Goal: Information Seeking & Learning: Learn about a topic

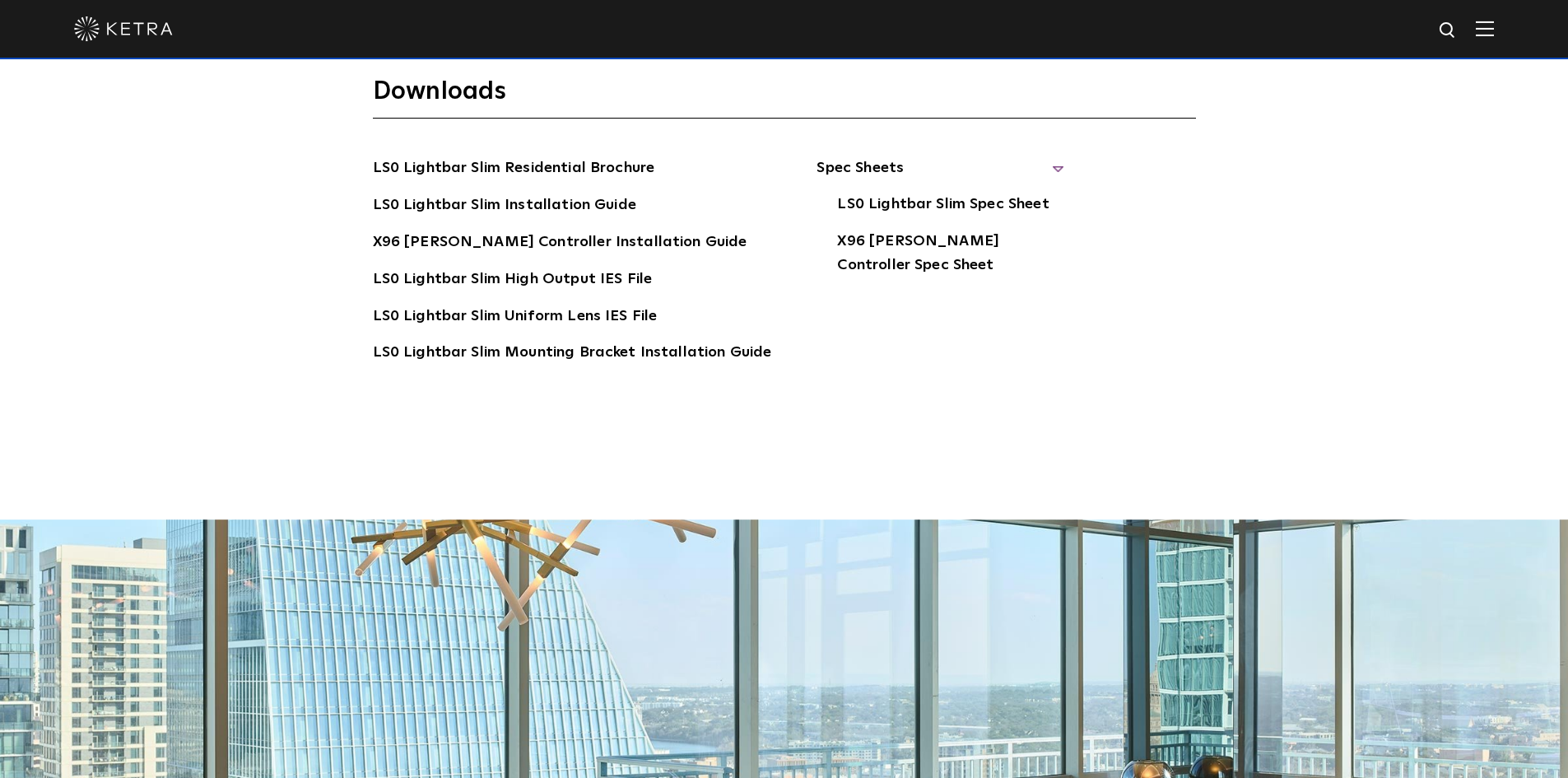
click at [1367, 334] on div "Downloads LS0 Lightbar Slim Residential Brochure LS0 Lightbar Slim Installation…" at bounding box center [784, 271] width 1568 height 497
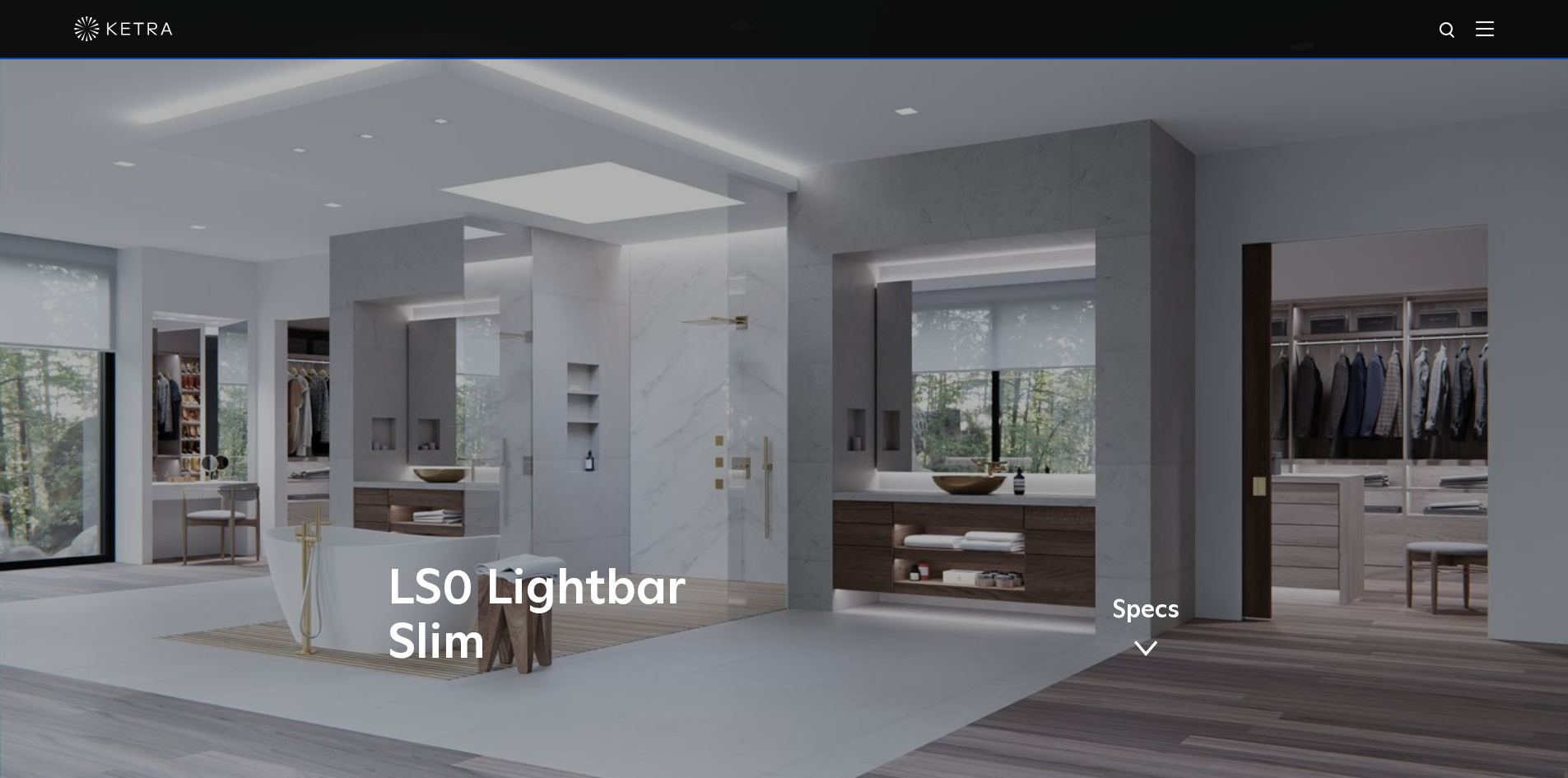
click at [1494, 34] on img at bounding box center [1485, 28] width 18 height 16
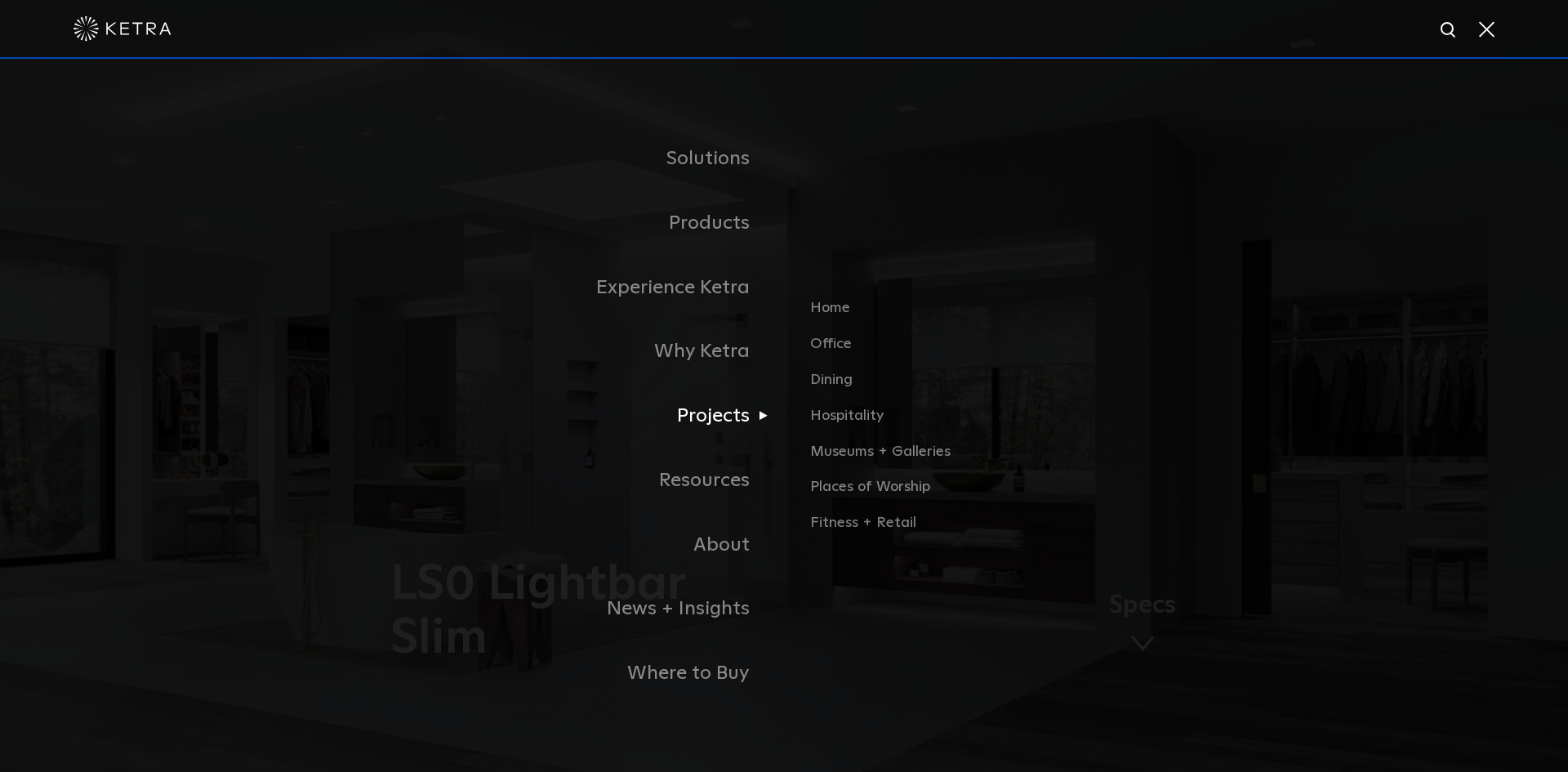
click at [720, 429] on link "Projects" at bounding box center [579, 416] width 408 height 64
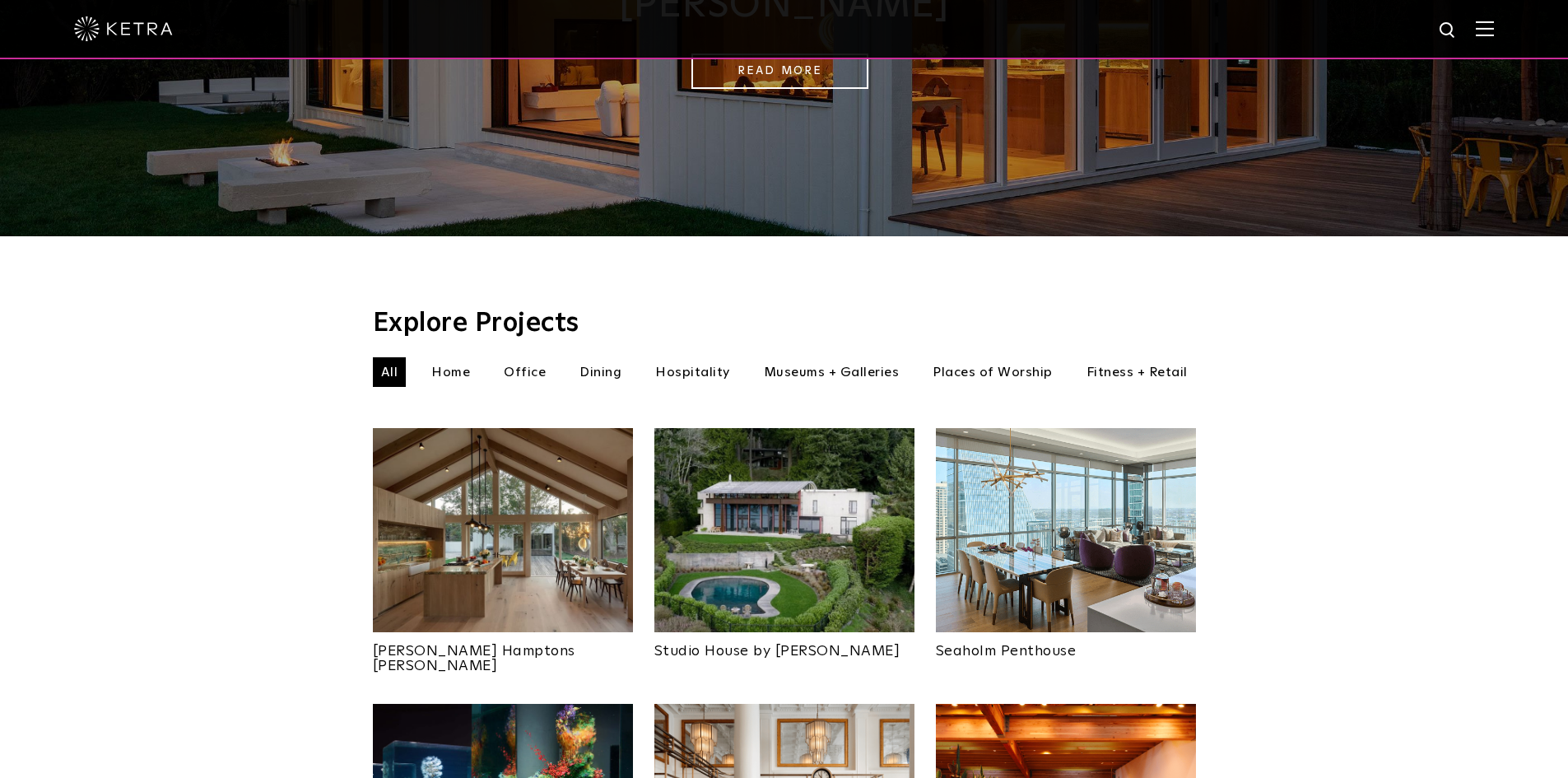
scroll to position [329, 0]
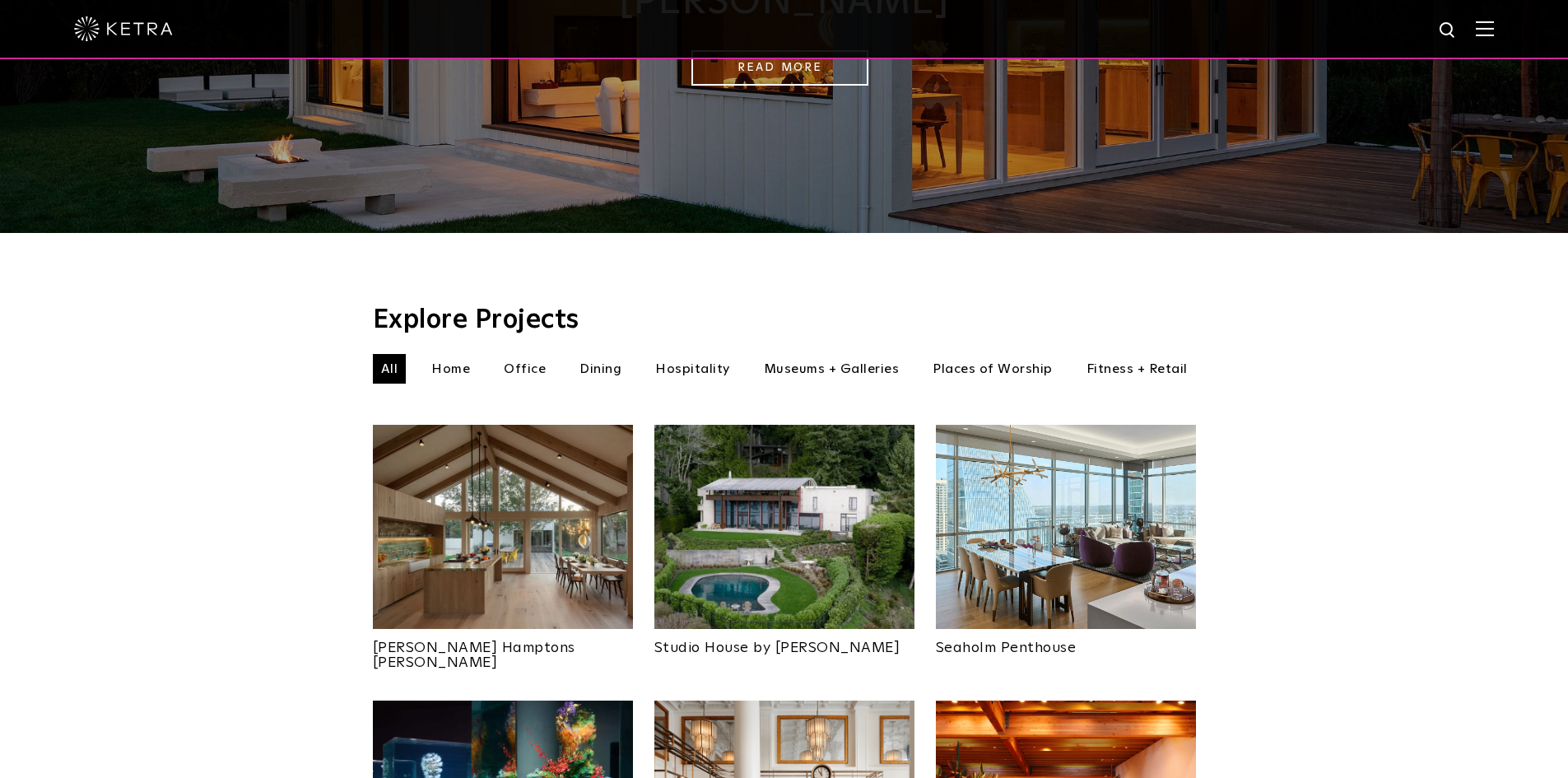
click at [450, 353] on li "Home" at bounding box center [450, 368] width 55 height 29
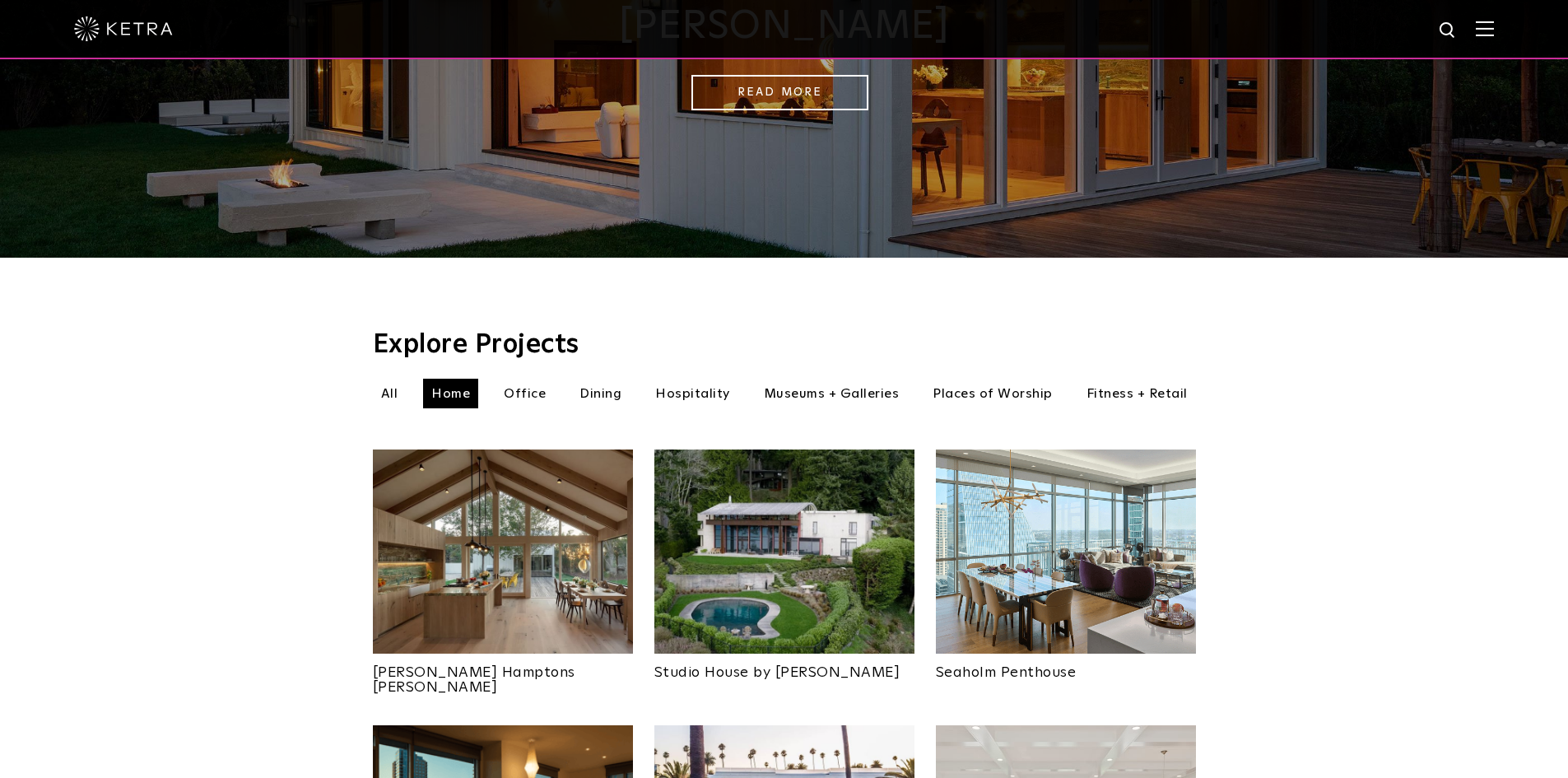
scroll to position [411, 0]
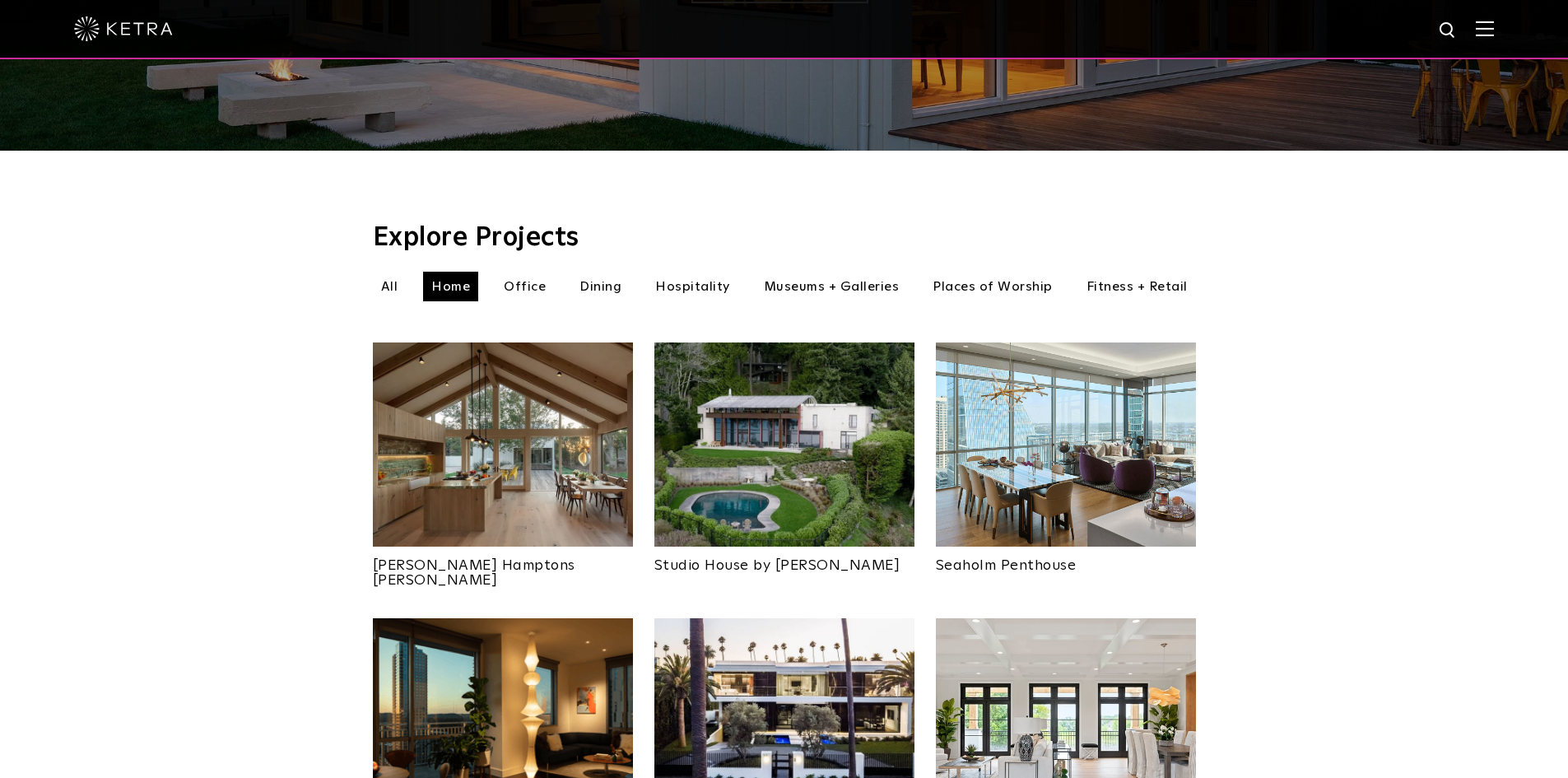
click at [527, 272] on li "Office" at bounding box center [525, 286] width 59 height 29
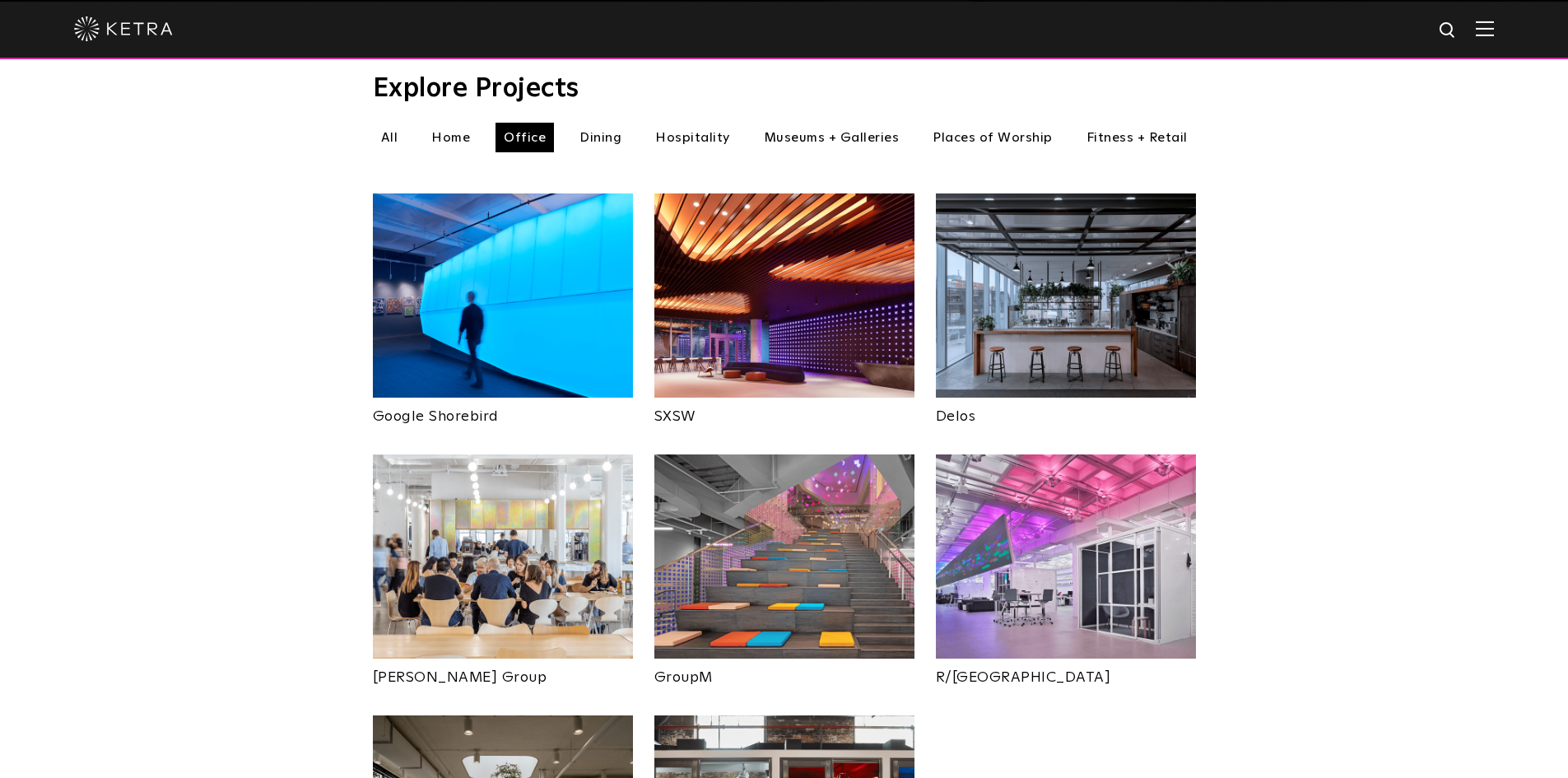
scroll to position [411, 0]
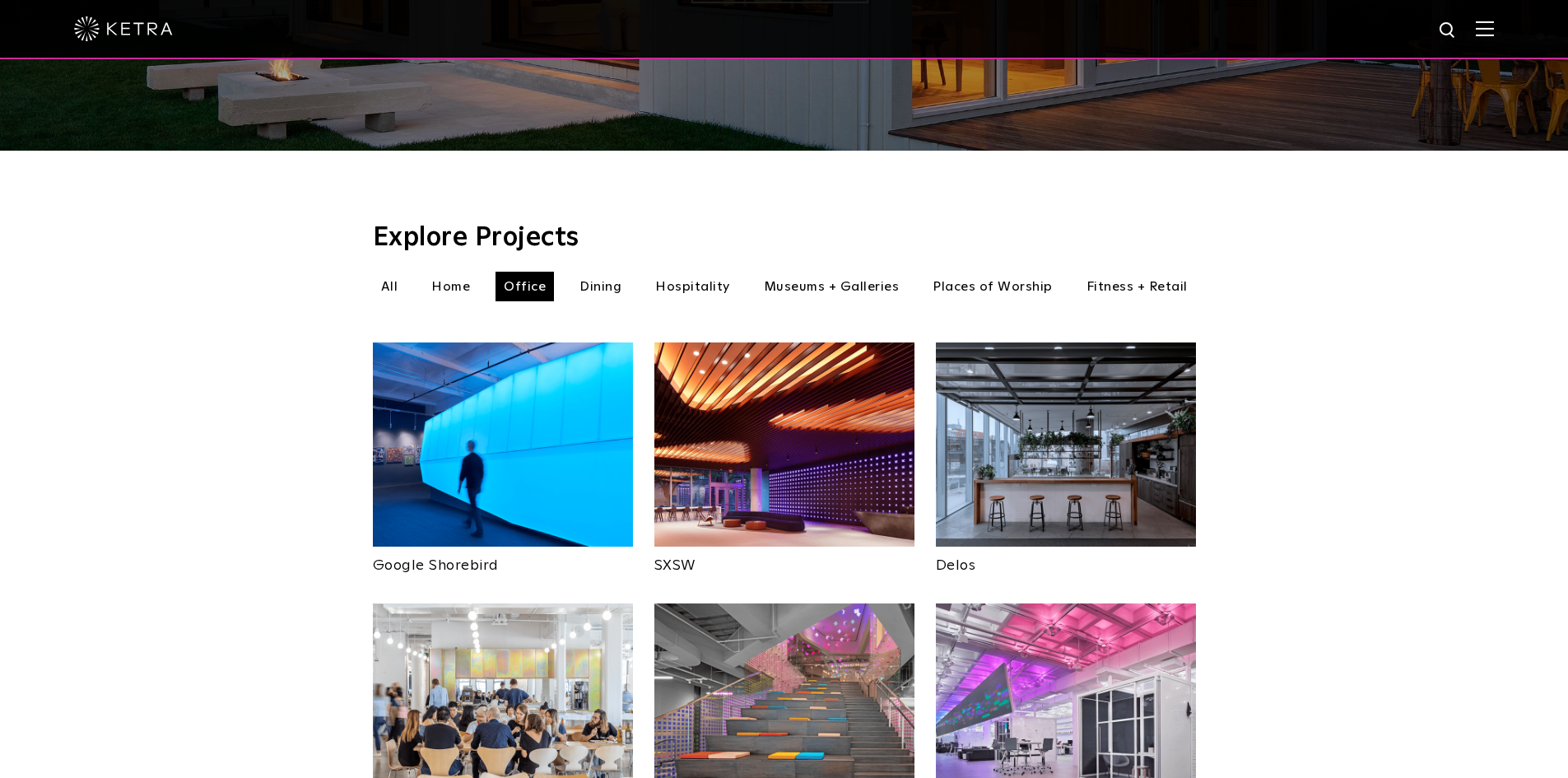
click at [605, 272] on li "Dining" at bounding box center [601, 286] width 59 height 29
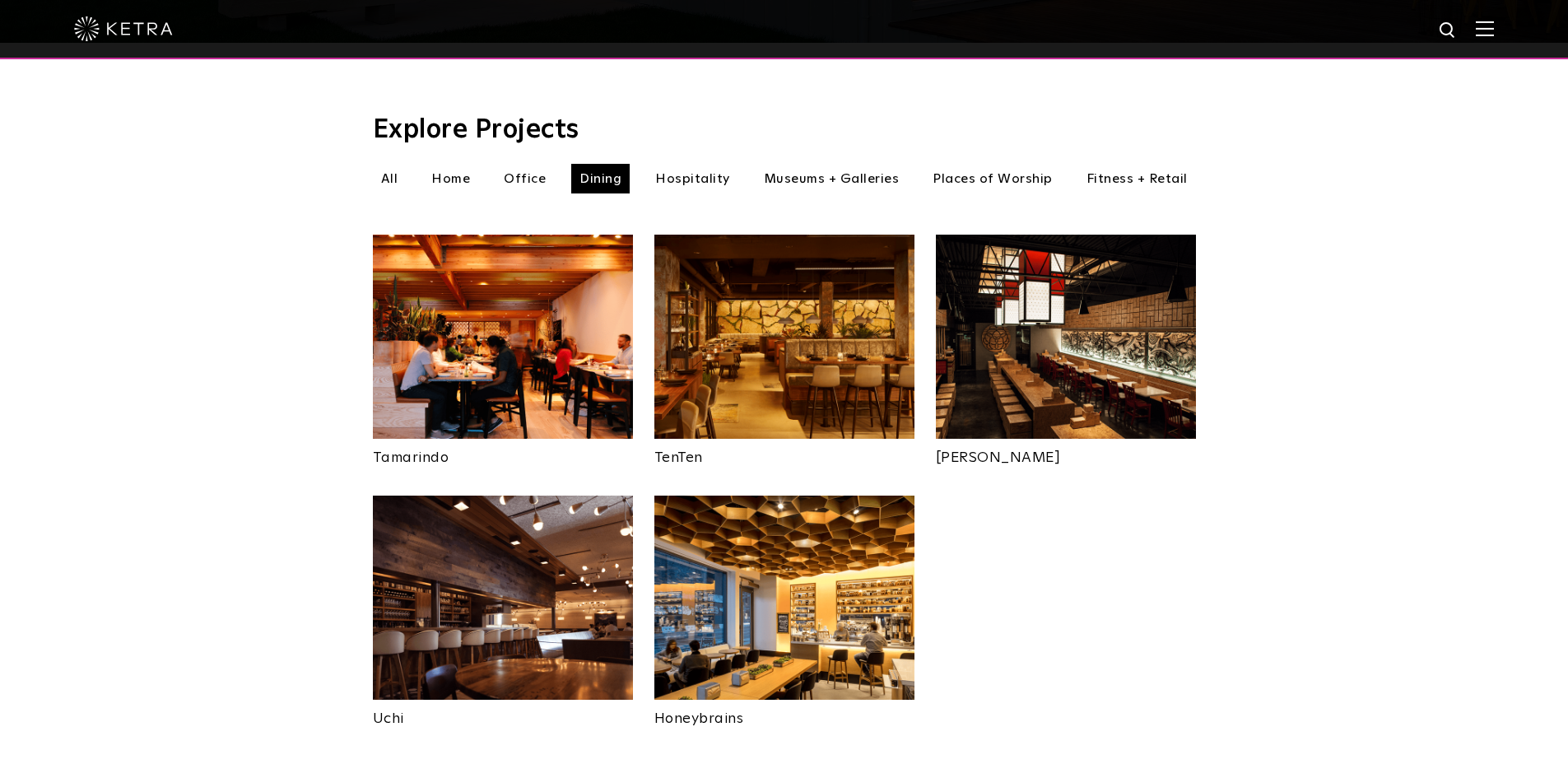
scroll to position [576, 0]
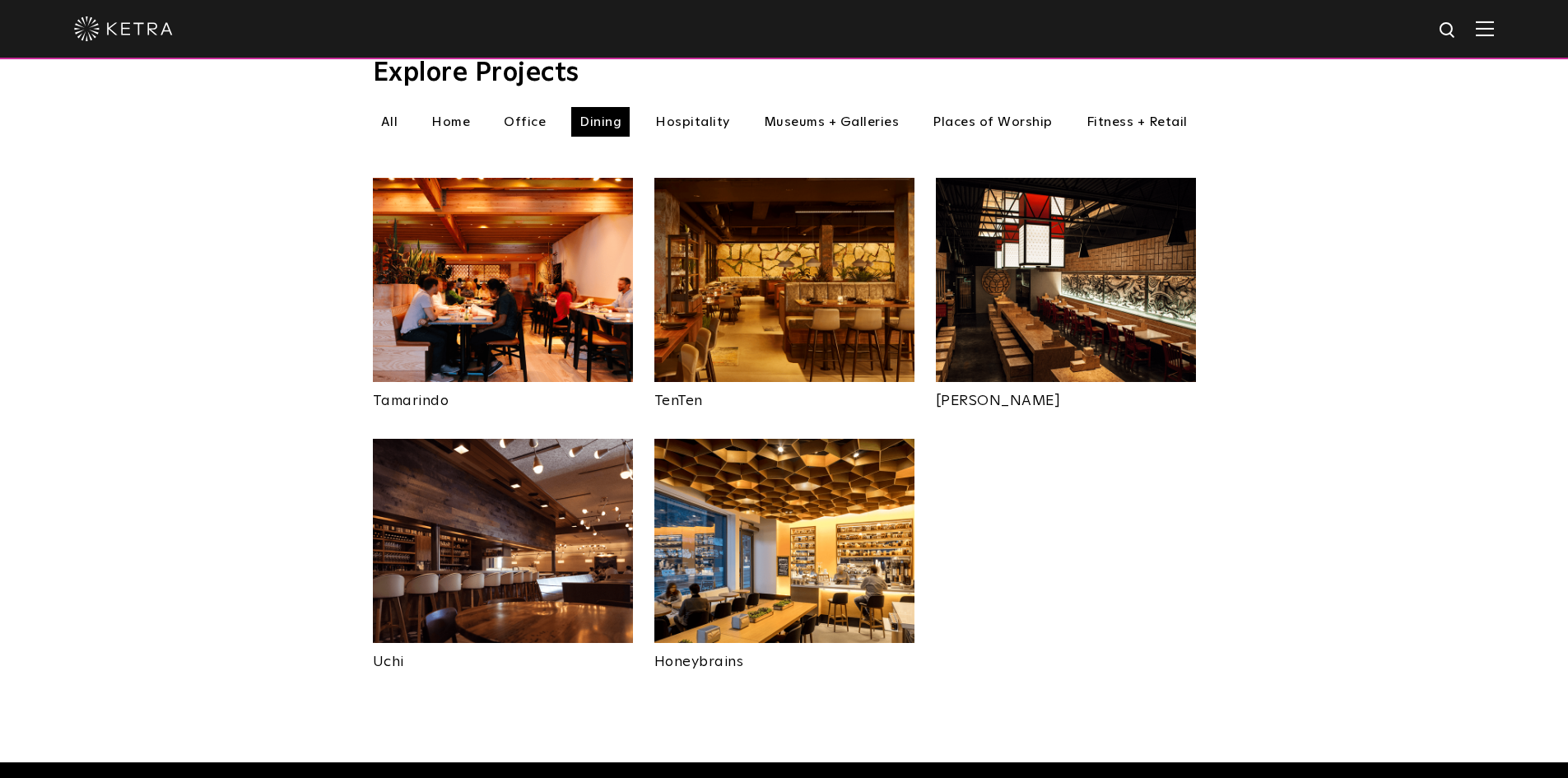
click at [687, 107] on li "Hospitality" at bounding box center [692, 121] width 92 height 29
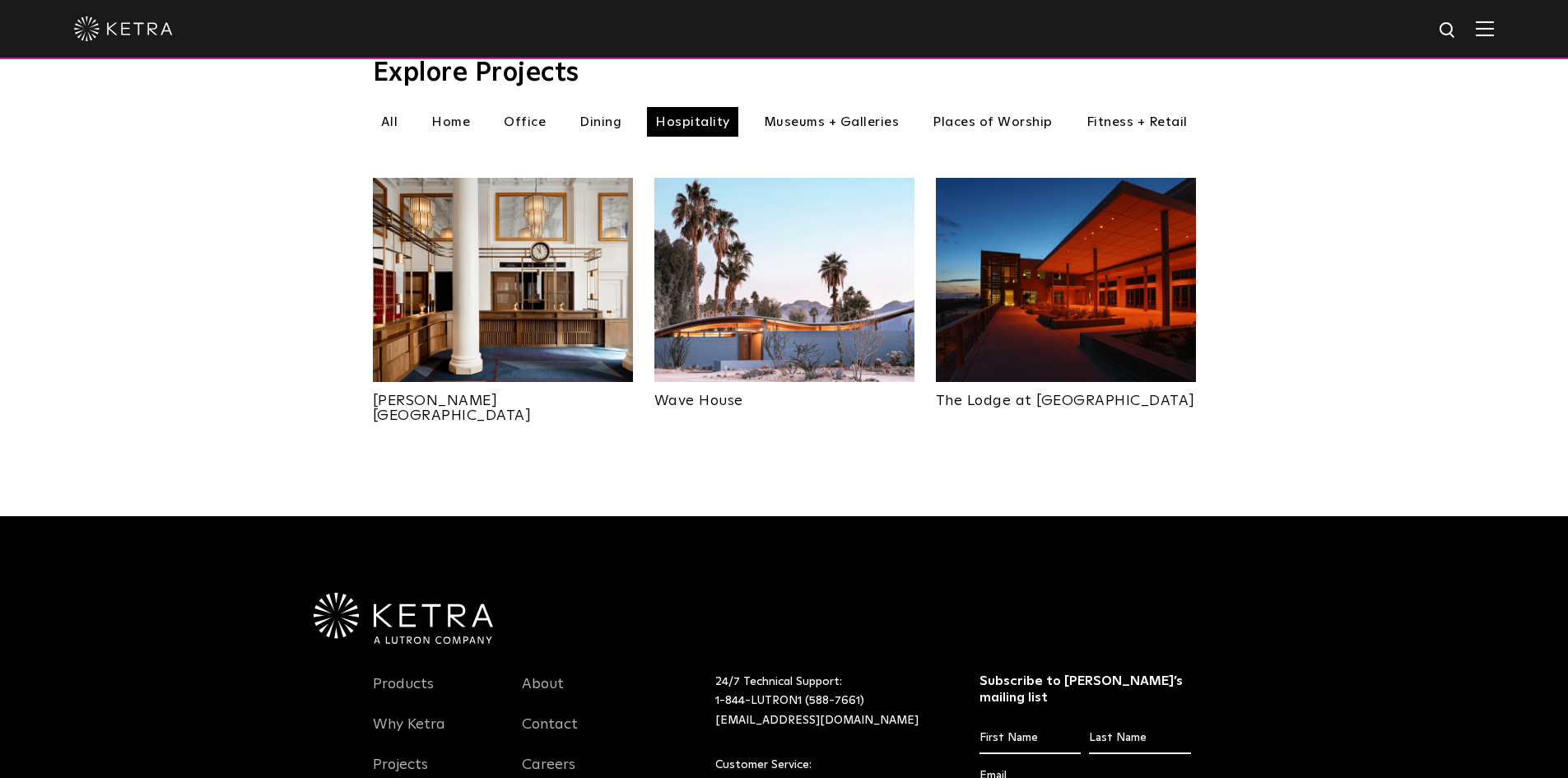
click at [837, 107] on li "Museums + Galleries" at bounding box center [832, 121] width 152 height 29
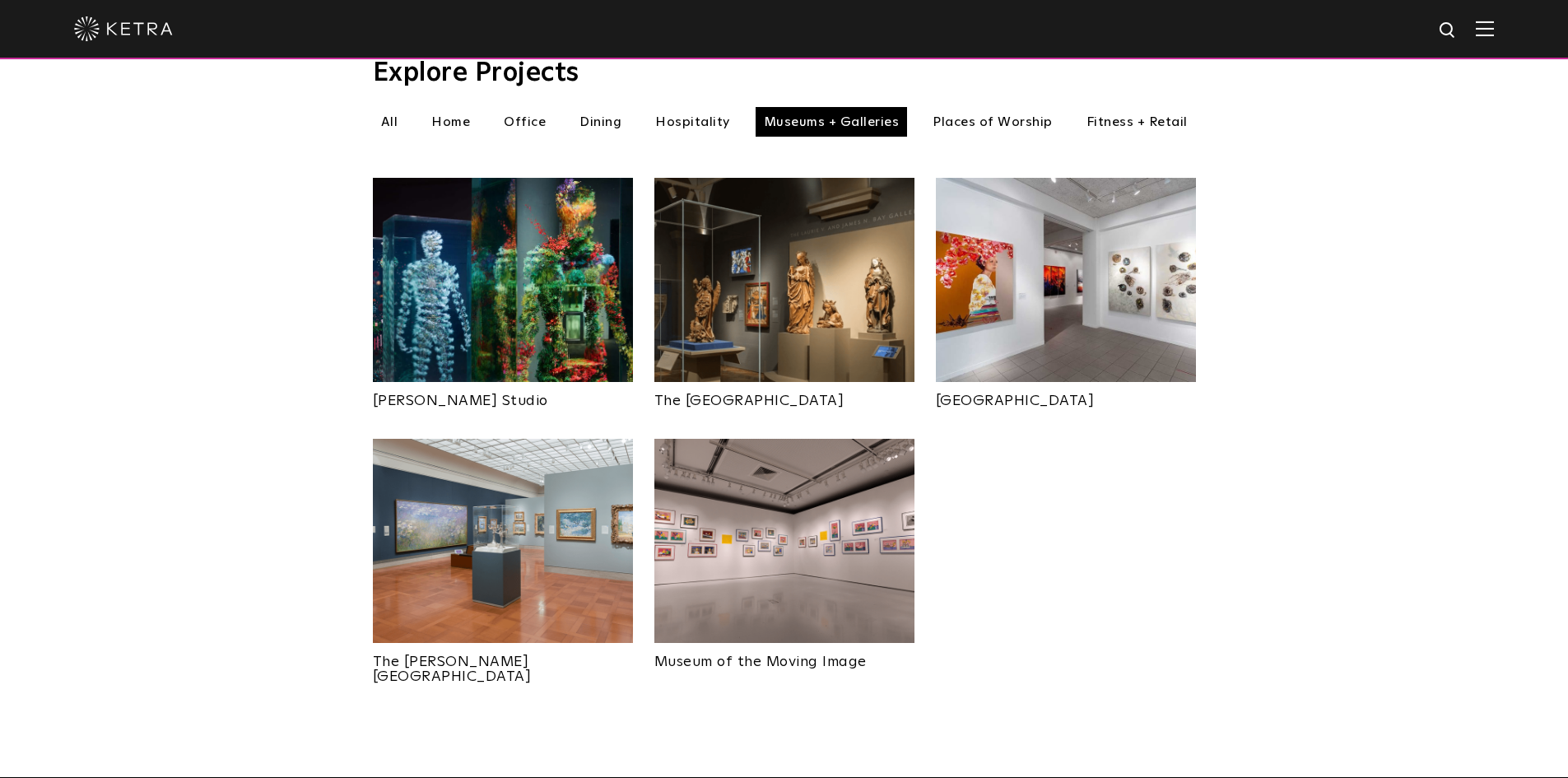
click at [1013, 107] on li "Places of Worship" at bounding box center [993, 121] width 137 height 29
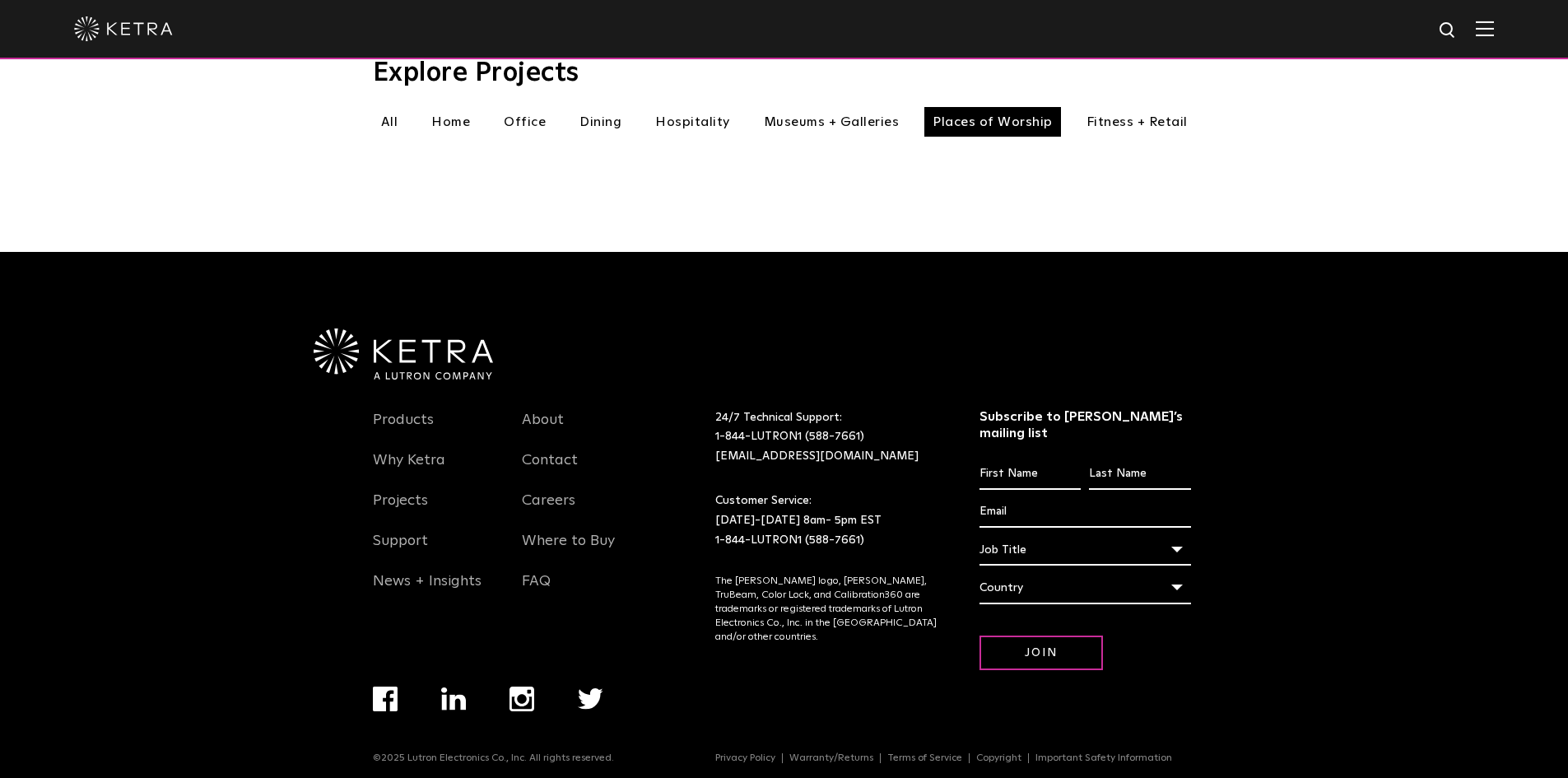
scroll to position [576, 0]
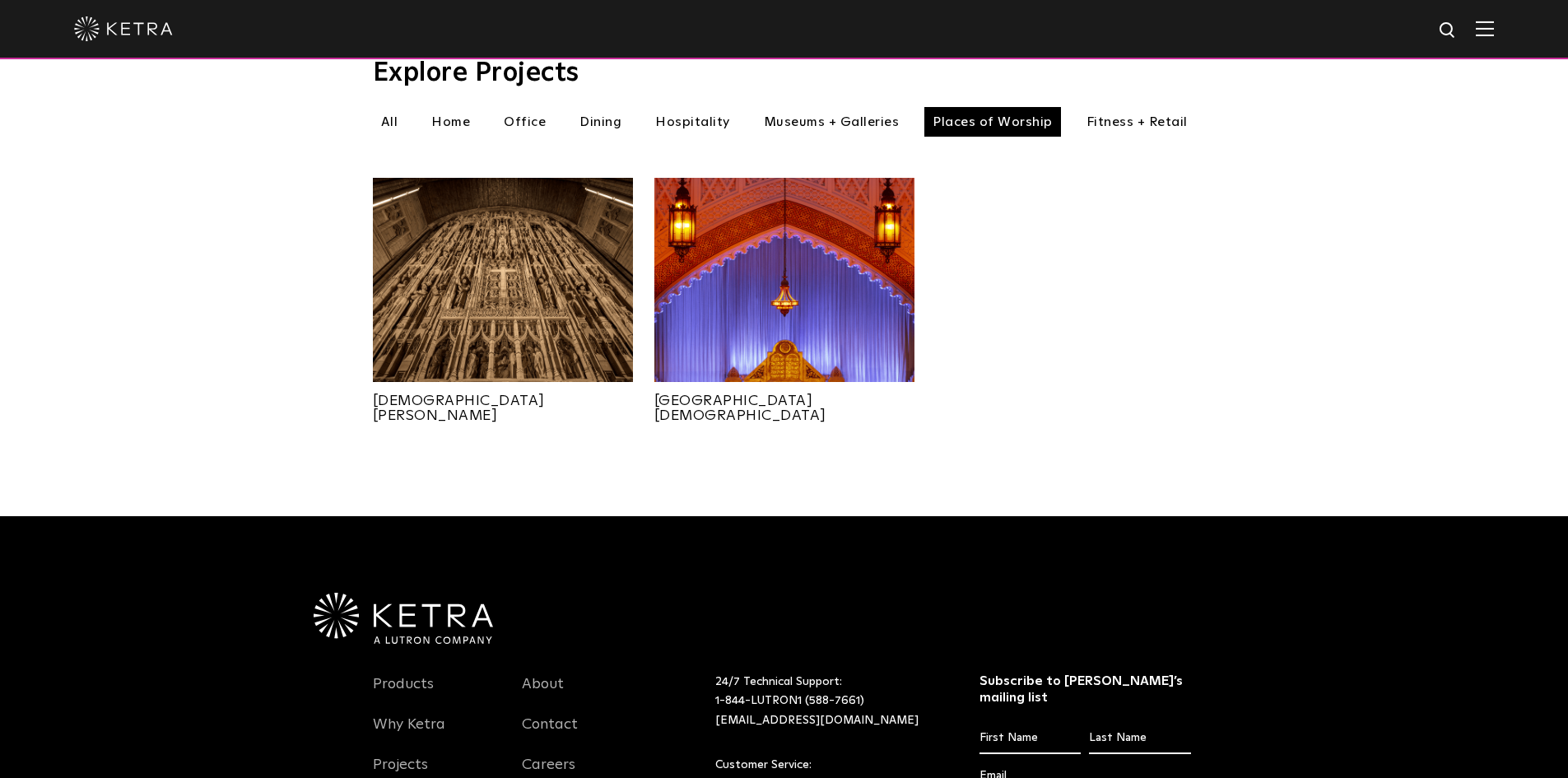
click at [1135, 107] on li "Fitness + Retail" at bounding box center [1137, 121] width 118 height 29
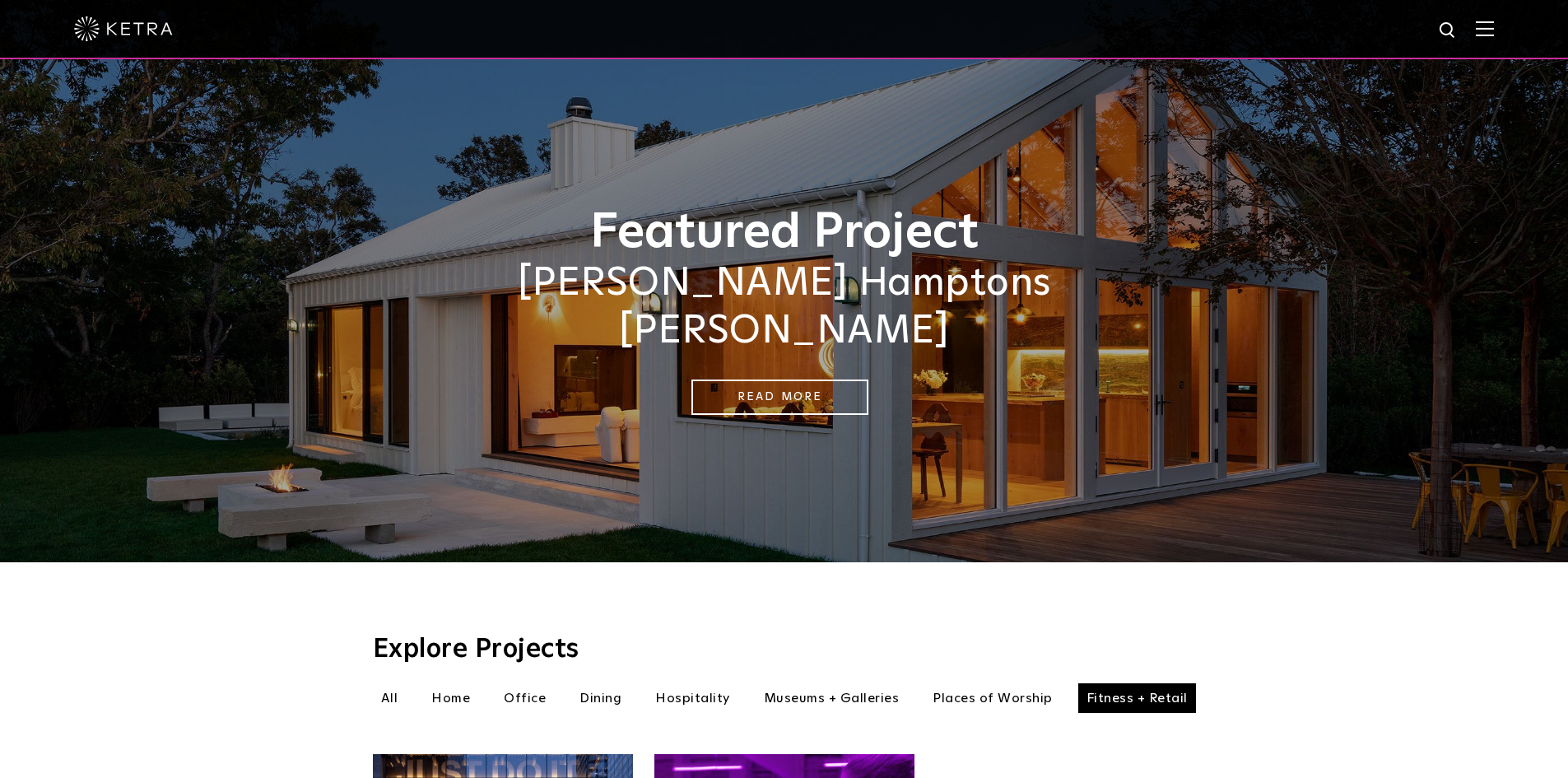
click at [1494, 28] on img at bounding box center [1485, 28] width 18 height 16
